Goal: Transaction & Acquisition: Purchase product/service

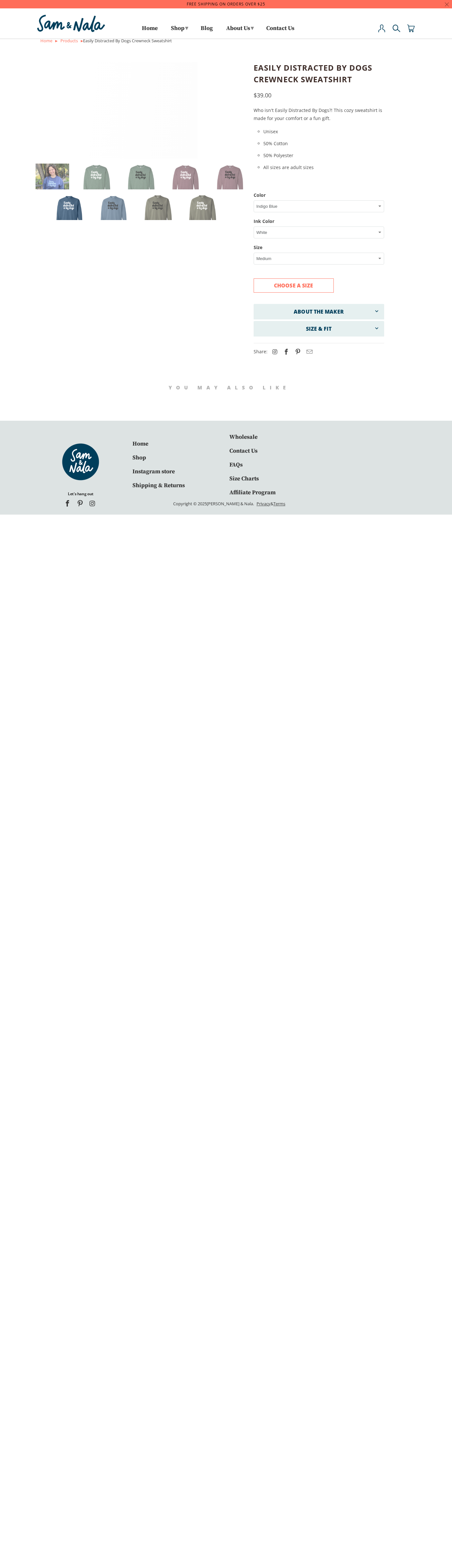
select select "White"
select select "Medium"
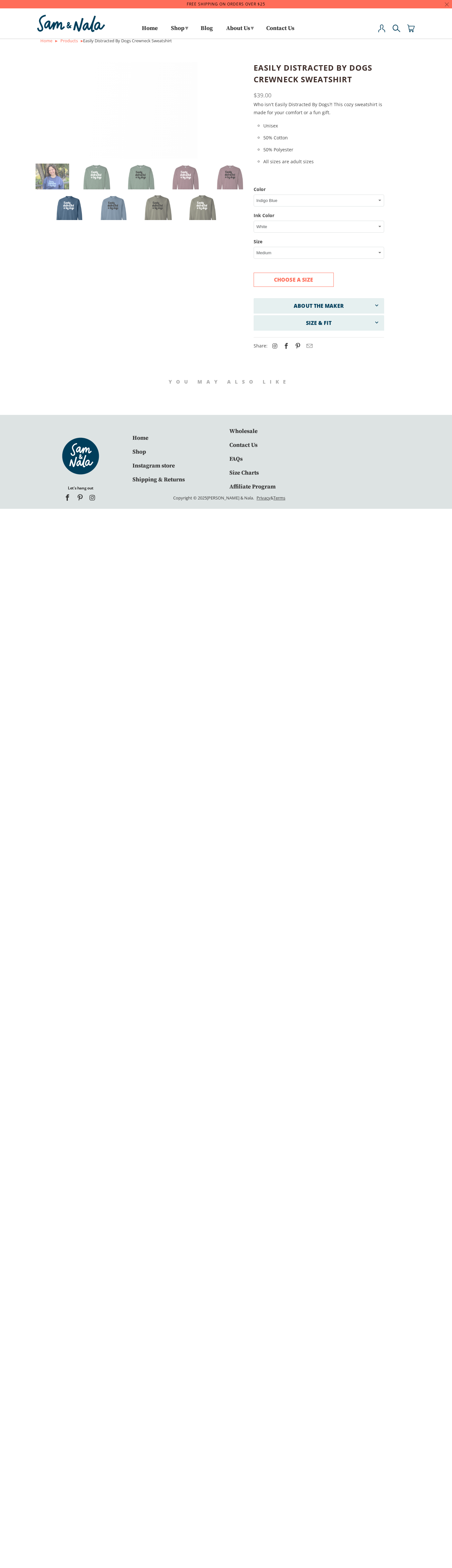
select select "White"
select select "Medium"
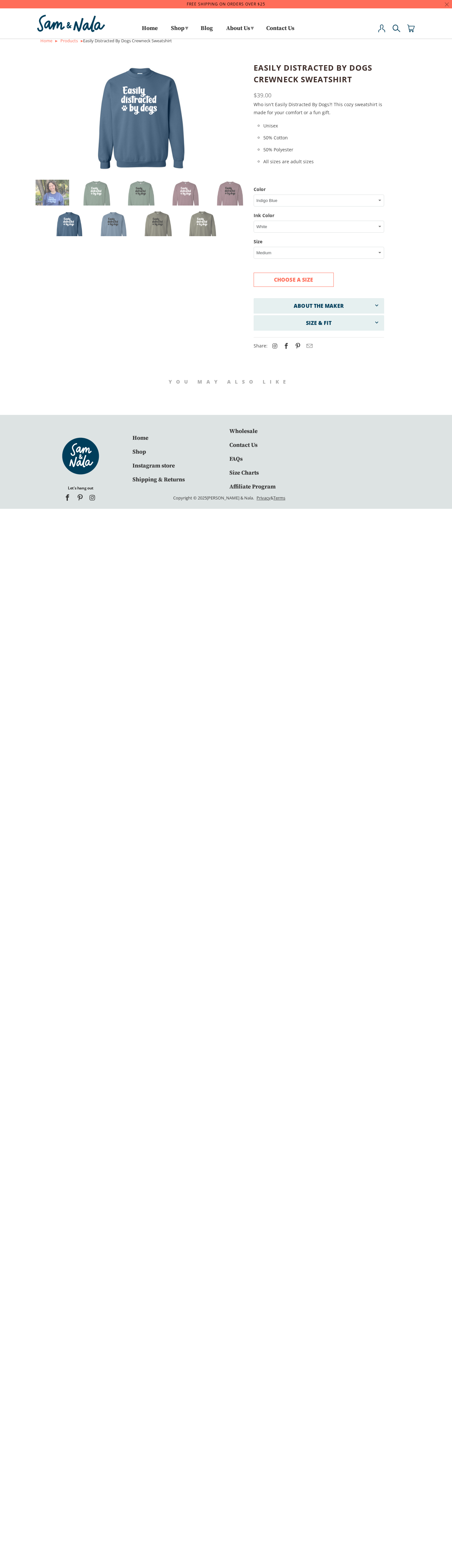
select select "White"
select select "Medium"
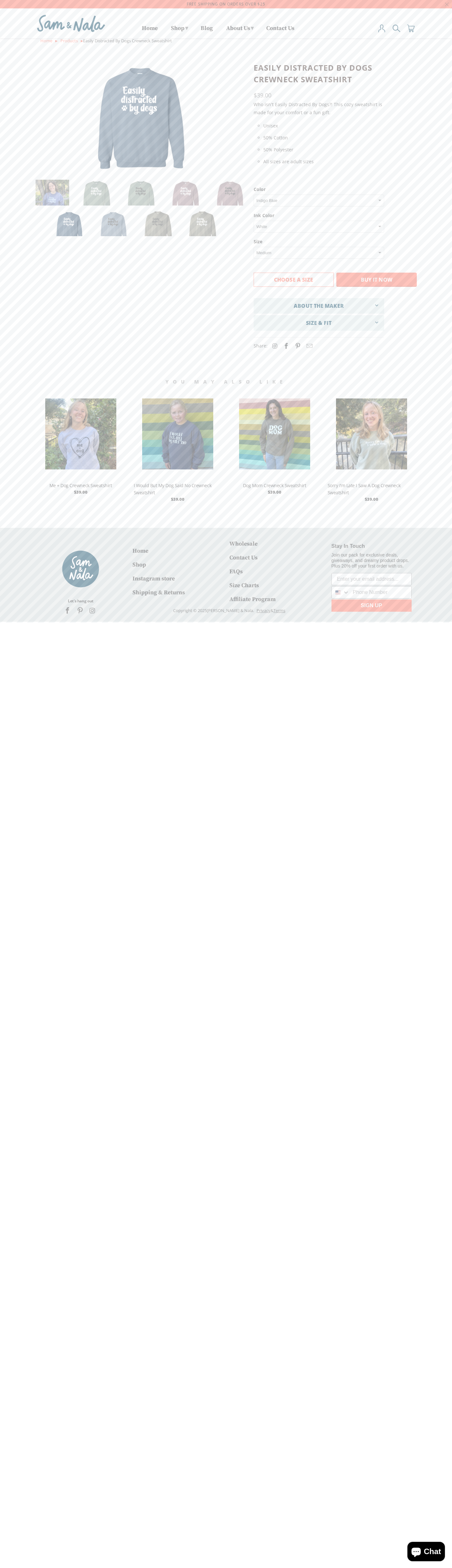
click at [376, 281] on button "Buy it now" at bounding box center [376, 279] width 80 height 14
